Goal: Task Accomplishment & Management: Complete application form

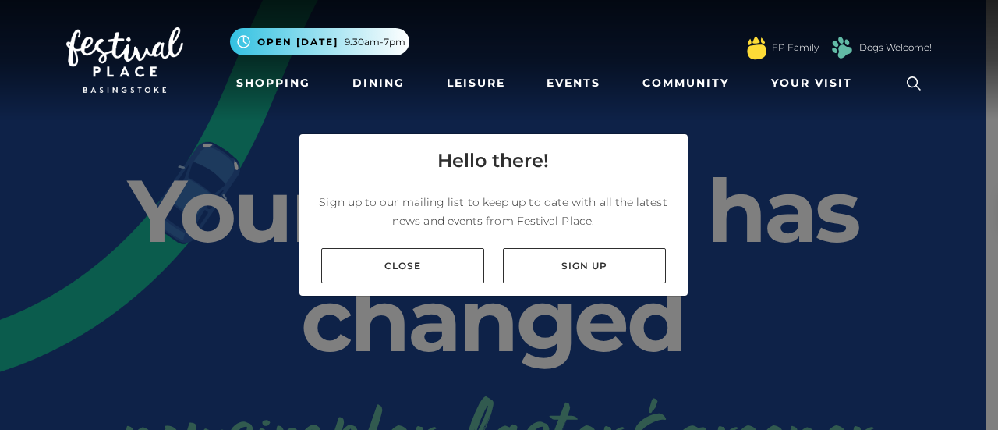
click at [451, 269] on link "Close" at bounding box center [402, 265] width 163 height 35
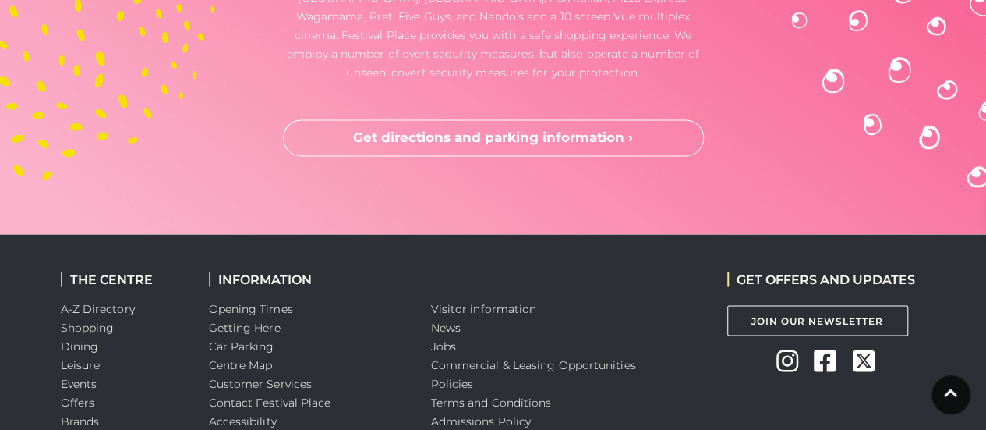
scroll to position [4377, 0]
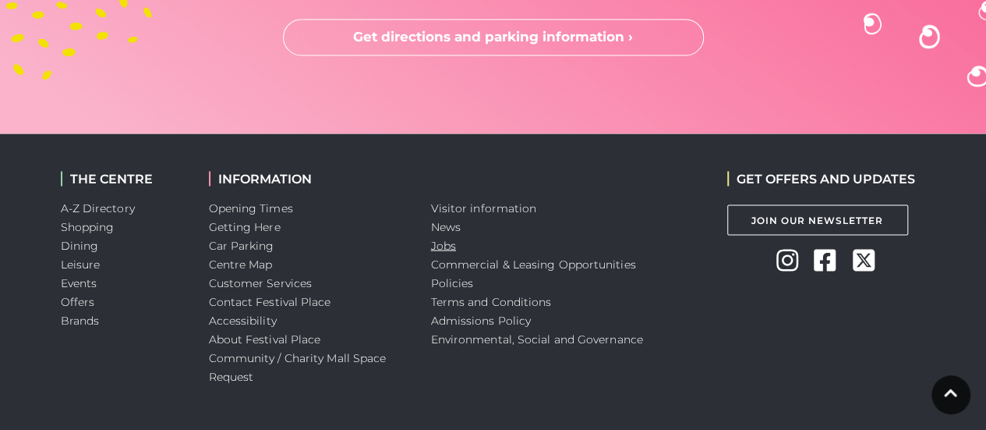
click at [446, 238] on link "Jobs" at bounding box center [443, 245] width 25 height 14
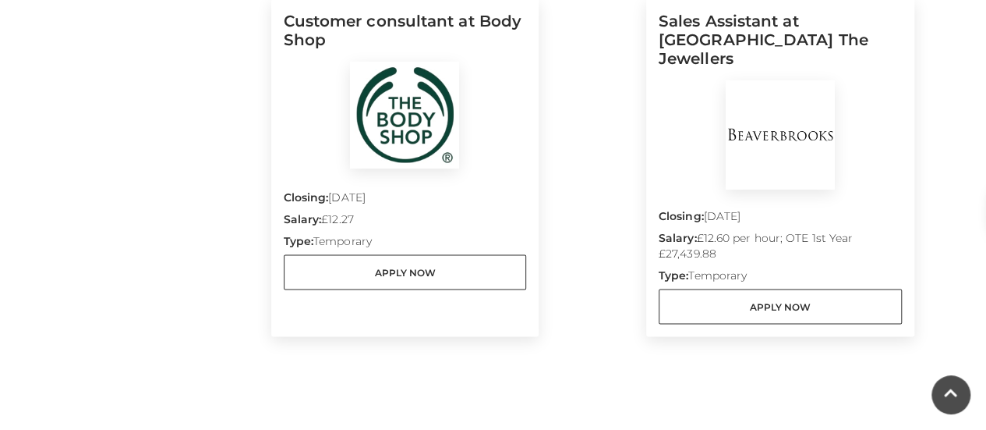
scroll to position [1461, 0]
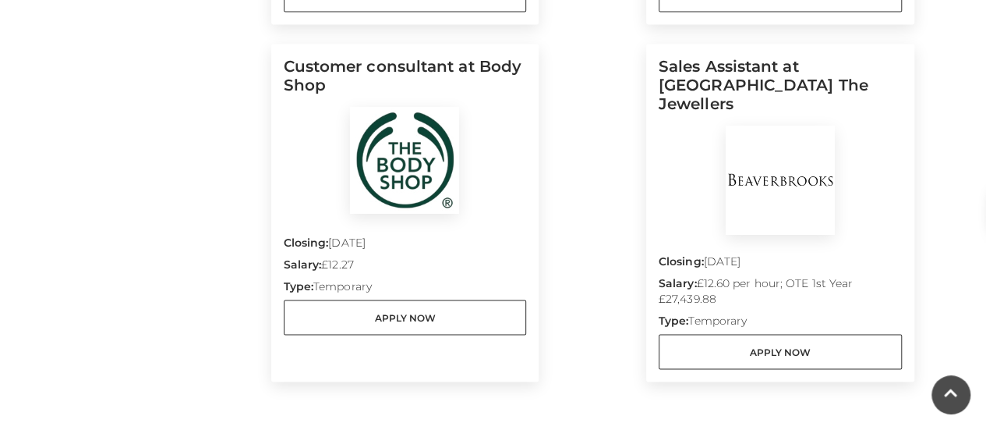
click at [412, 174] on img at bounding box center [404, 159] width 109 height 107
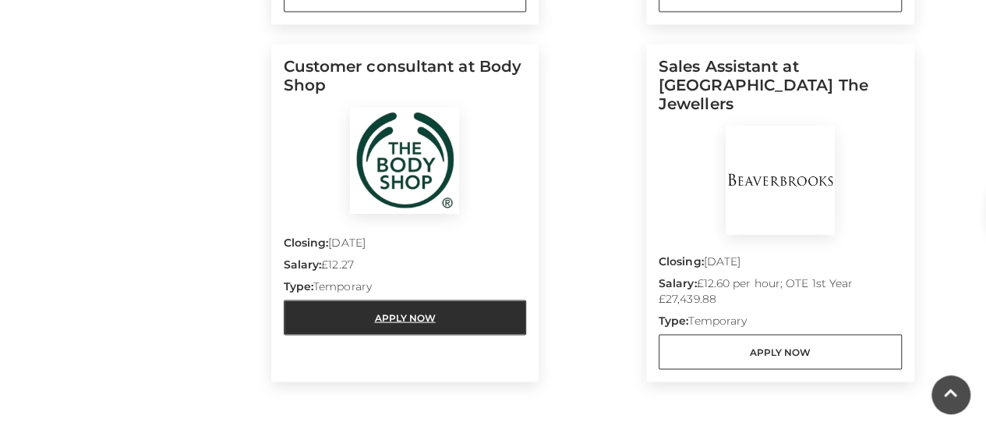
click at [401, 308] on link "Apply Now" at bounding box center [405, 316] width 243 height 35
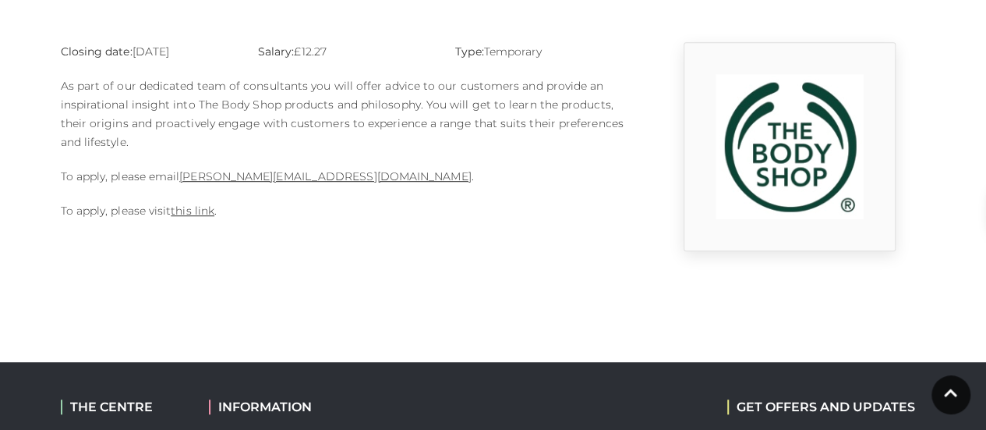
scroll to position [411, 0]
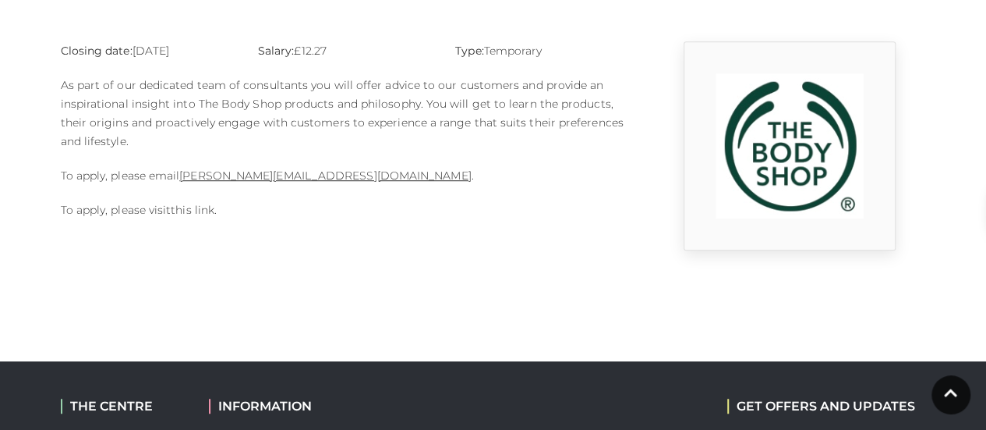
click at [178, 210] on link "this link" at bounding box center [193, 210] width 44 height 14
